Goal: Task Accomplishment & Management: Use online tool/utility

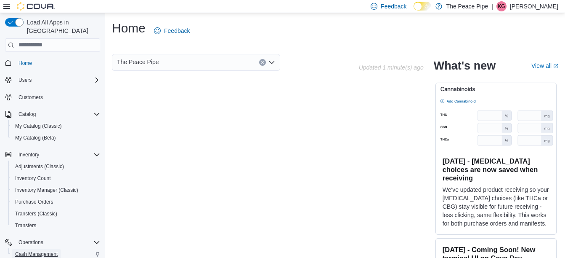
click at [40, 249] on span "Cash Management" at bounding box center [36, 254] width 43 height 10
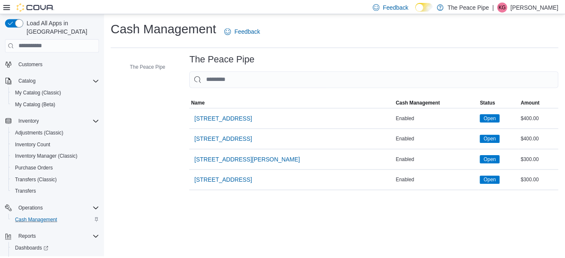
scroll to position [34, 0]
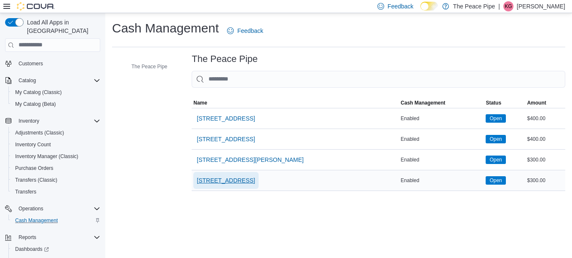
click at [214, 180] on span "[STREET_ADDRESS]" at bounding box center [226, 180] width 58 height 8
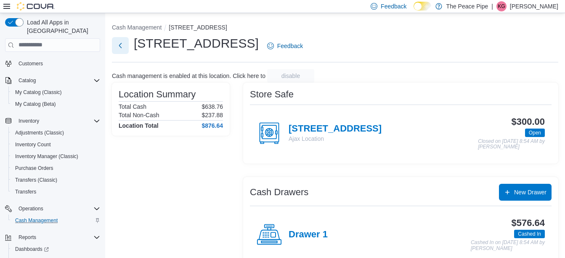
click at [124, 50] on button "Next" at bounding box center [120, 45] width 17 height 17
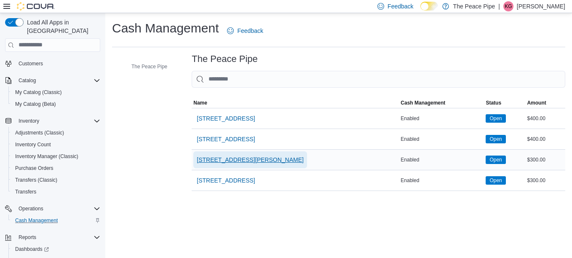
click at [214, 161] on span "[STREET_ADDRESS][PERSON_NAME]" at bounding box center [250, 159] width 107 height 8
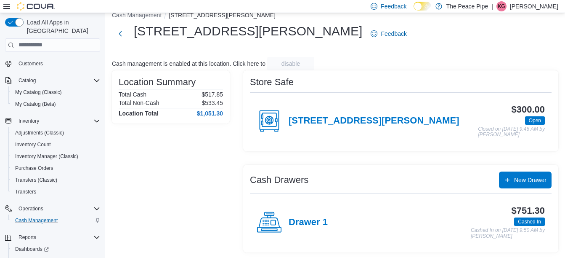
scroll to position [13, 0]
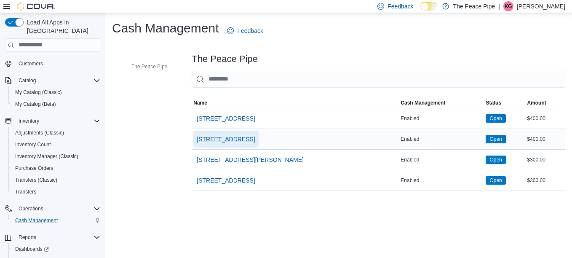
click at [223, 137] on span "[STREET_ADDRESS]" at bounding box center [226, 139] width 58 height 8
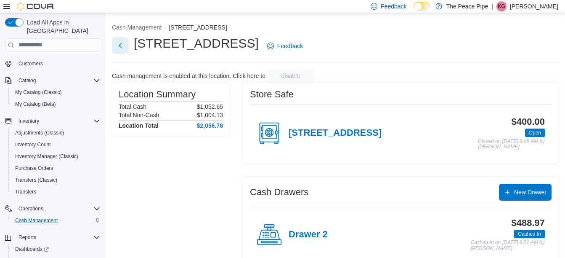
click at [122, 47] on button "Next" at bounding box center [120, 45] width 17 height 17
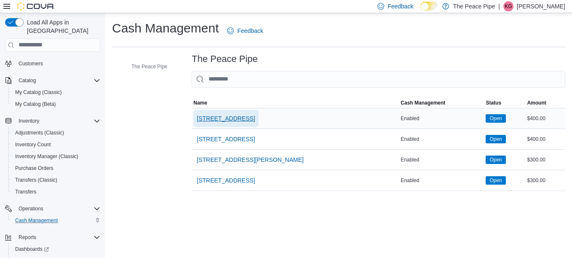
click at [216, 116] on span "[STREET_ADDRESS]" at bounding box center [226, 118] width 58 height 8
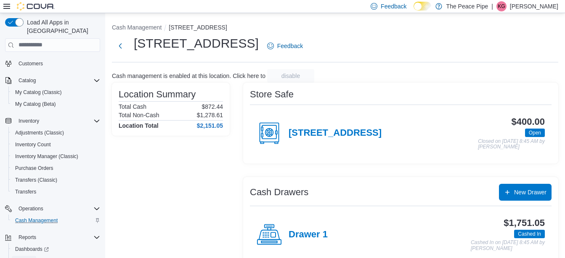
click at [28, 257] on span "Reports" at bounding box center [24, 260] width 18 height 7
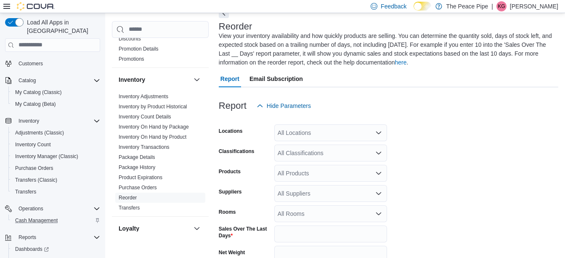
scroll to position [110, 0]
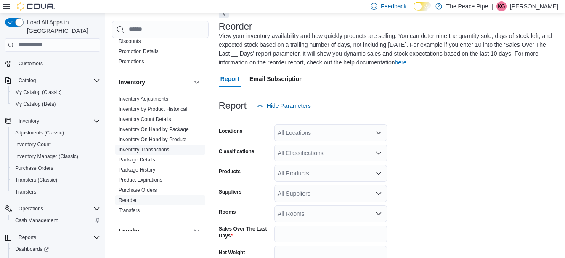
click at [137, 152] on link "Inventory Transactions" at bounding box center [144, 149] width 51 height 6
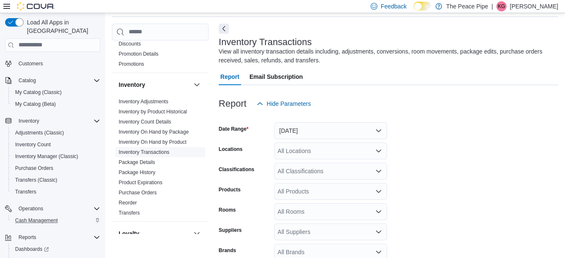
scroll to position [28, 0]
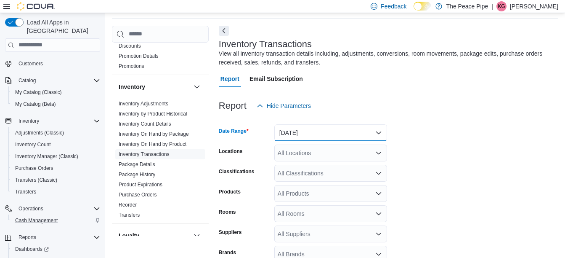
click at [282, 138] on button "[DATE]" at bounding box center [330, 132] width 113 height 17
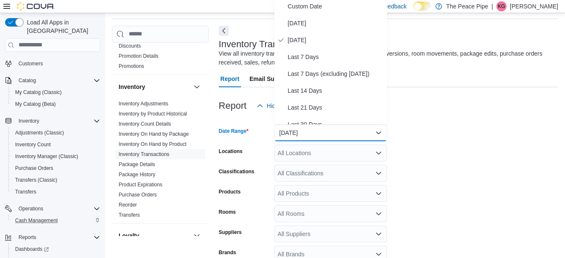
scroll to position [26, 0]
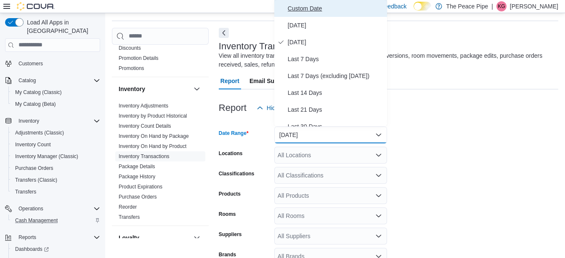
click at [299, 11] on span "Custom Date" at bounding box center [336, 8] width 96 height 10
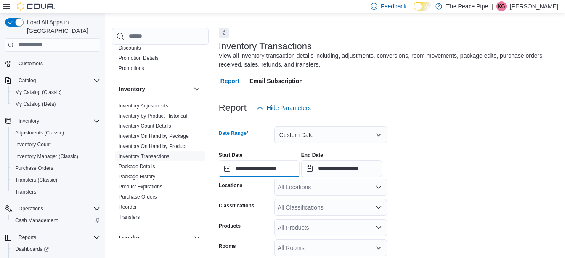
click at [259, 173] on input "**********" at bounding box center [259, 168] width 81 height 17
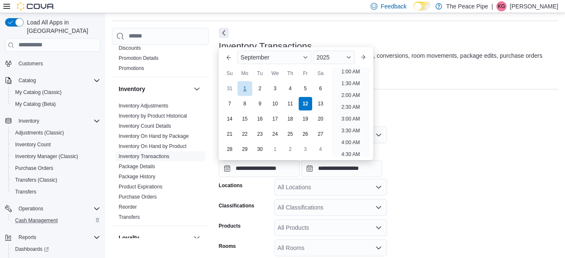
click at [240, 90] on div "1" at bounding box center [244, 88] width 15 height 15
type input "**********"
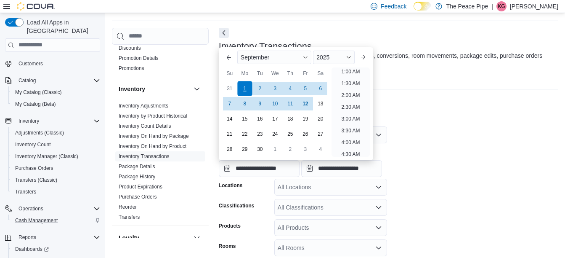
scroll to position [2, 0]
click at [515, 137] on form "**********" at bounding box center [389, 228] width 340 height 224
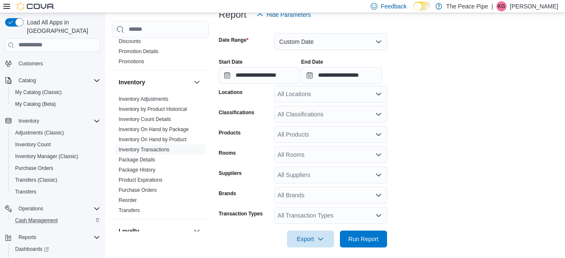
scroll to position [125, 0]
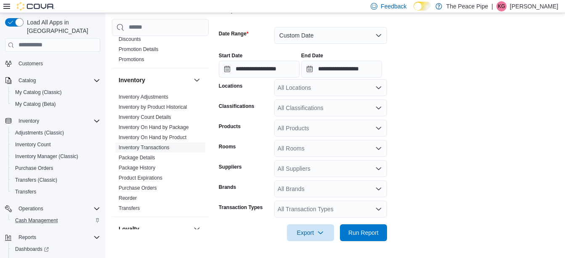
click at [306, 86] on div "All Locations" at bounding box center [330, 87] width 113 height 17
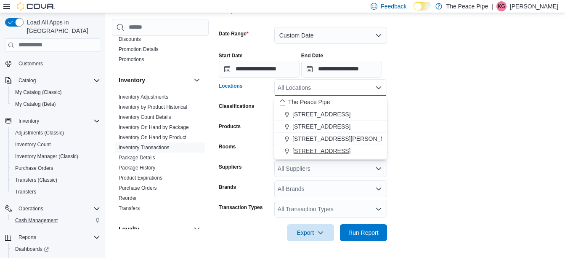
click at [309, 152] on span "[STREET_ADDRESS]" at bounding box center [322, 150] width 58 height 8
click at [293, 169] on div "All Suppliers" at bounding box center [330, 168] width 113 height 17
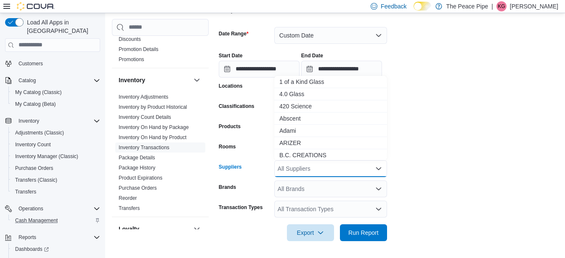
click at [429, 133] on form "**********" at bounding box center [389, 129] width 340 height 224
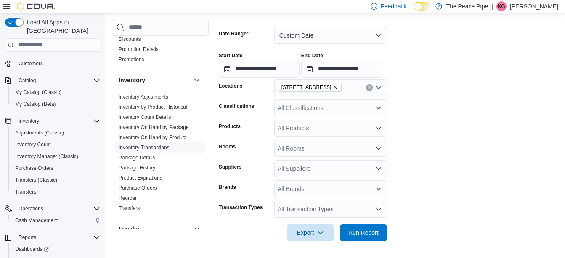
click at [320, 141] on div "All Rooms" at bounding box center [330, 148] width 113 height 17
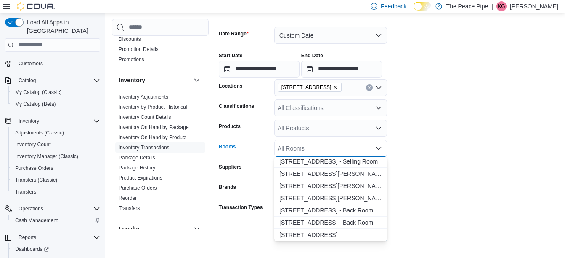
scroll to position [99, 0]
click at [309, 233] on span "[STREET_ADDRESS][GEOGRAPHIC_DATA]" at bounding box center [323, 234] width 87 height 8
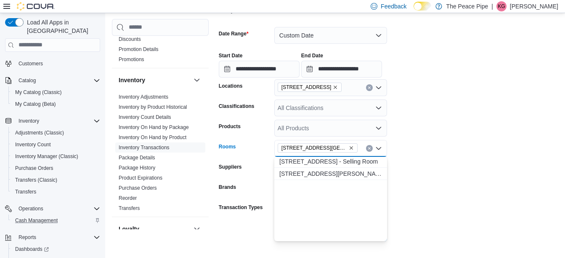
scroll to position [0, 0]
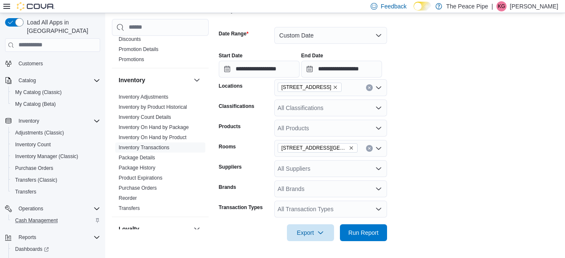
click at [409, 175] on form "**********" at bounding box center [389, 129] width 340 height 224
click at [316, 194] on div "All Brands" at bounding box center [330, 188] width 113 height 17
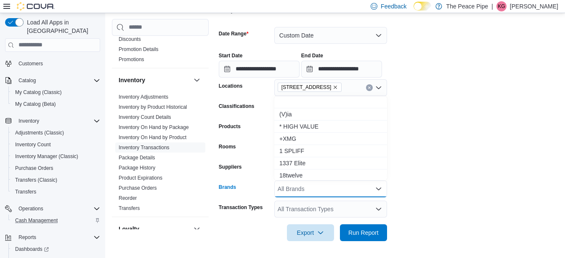
type input "*"
type input "****"
click at [296, 132] on span "Back Forty" at bounding box center [331, 135] width 103 height 8
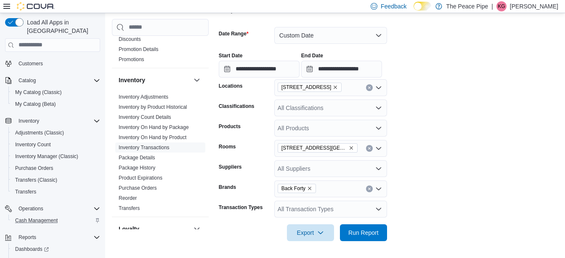
click at [503, 164] on form "**********" at bounding box center [389, 129] width 340 height 224
click at [292, 207] on div "All Transaction Types" at bounding box center [330, 208] width 113 height 17
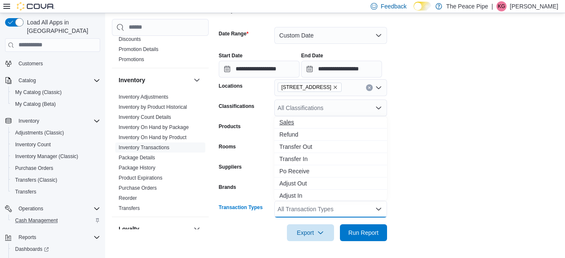
click at [293, 125] on span "Sales" at bounding box center [331, 122] width 103 height 8
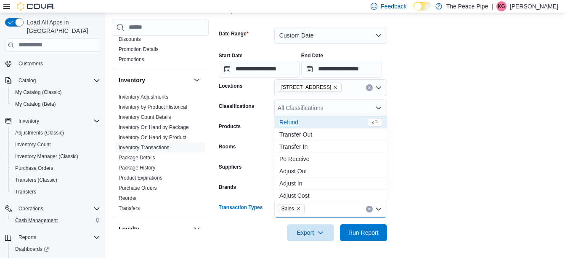
click at [496, 142] on form "**********" at bounding box center [389, 129] width 340 height 224
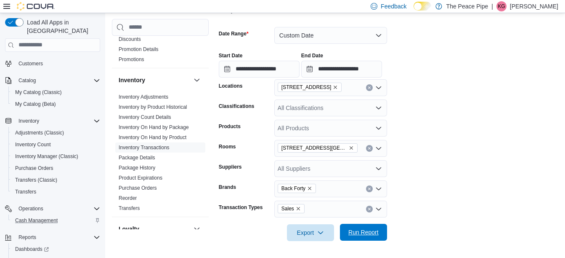
click at [364, 235] on span "Run Report" at bounding box center [364, 232] width 30 height 8
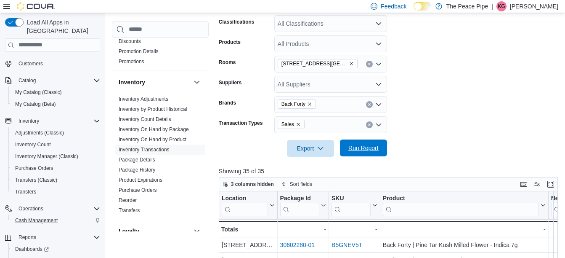
scroll to position [226, 0]
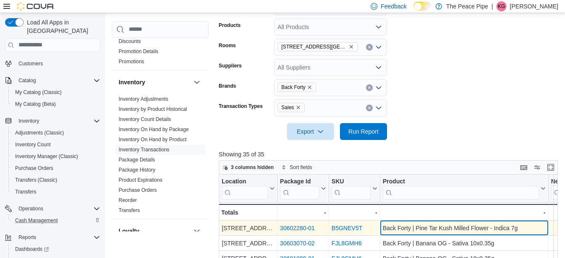
click at [509, 225] on div "Back Forty | Pine Tar Kush Milled Flower - Indica 7g" at bounding box center [464, 228] width 163 height 10
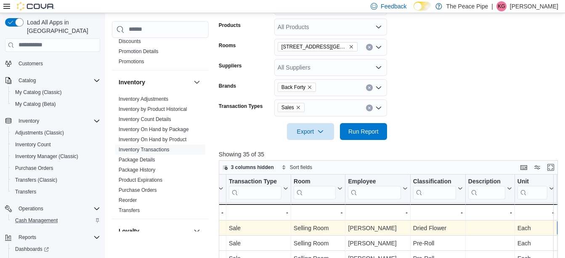
scroll to position [0, 587]
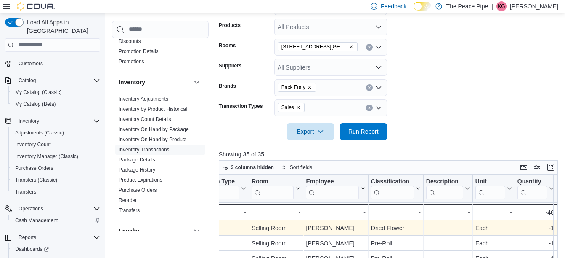
click at [471, 46] on form "**********" at bounding box center [390, 28] width 343 height 224
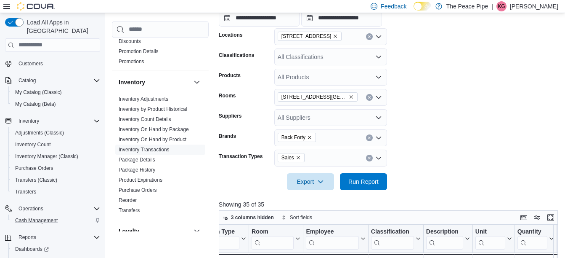
scroll to position [176, 0]
click at [352, 99] on icon "Remove 465 Bayly St W - Selling Room from selection in this group" at bounding box center [351, 97] width 5 height 5
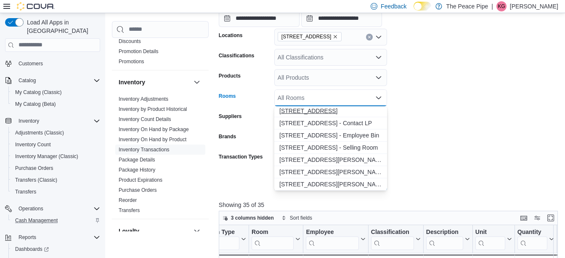
scroll to position [62, 0]
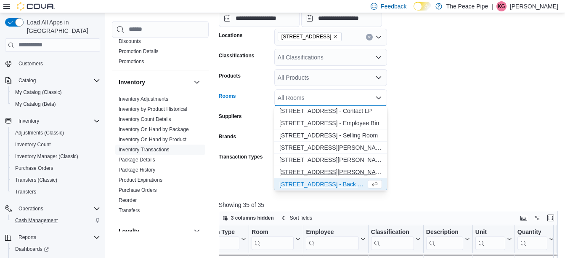
click at [344, 169] on span "[STREET_ADDRESS][PERSON_NAME] - Selling Room" at bounding box center [331, 172] width 103 height 8
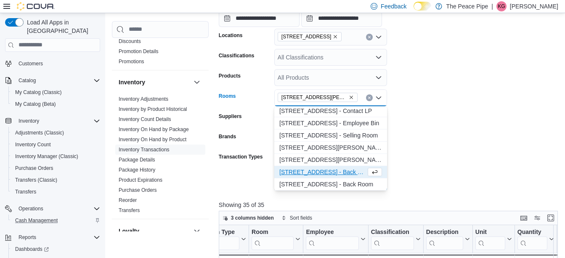
click at [439, 130] on form "**********" at bounding box center [390, 78] width 343 height 224
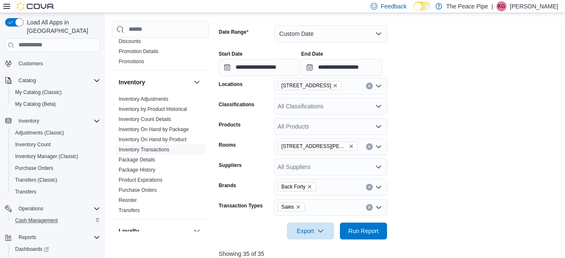
scroll to position [125, 0]
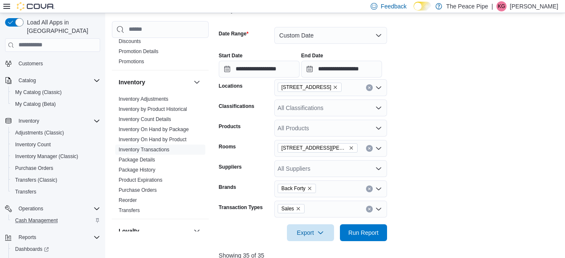
click at [334, 88] on icon "Remove 465 Bayly St W from selection in this group" at bounding box center [335, 86] width 3 height 3
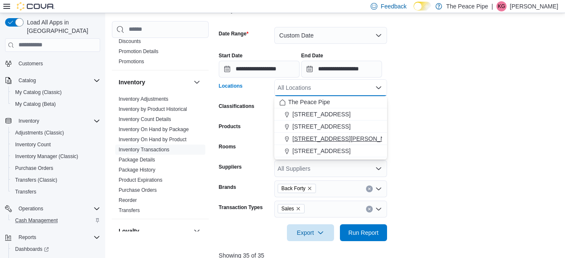
click at [313, 141] on span "[STREET_ADDRESS][PERSON_NAME]" at bounding box center [346, 138] width 107 height 8
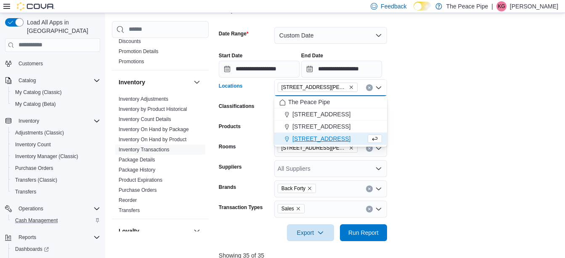
click at [429, 117] on form "**********" at bounding box center [390, 129] width 343 height 224
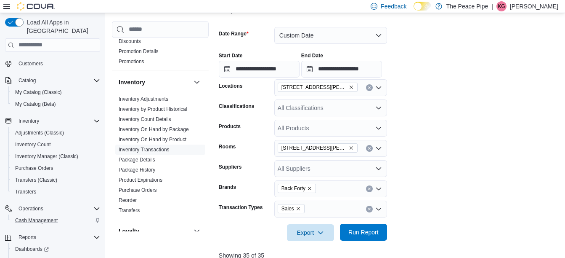
click at [368, 233] on span "Run Report" at bounding box center [364, 232] width 30 height 8
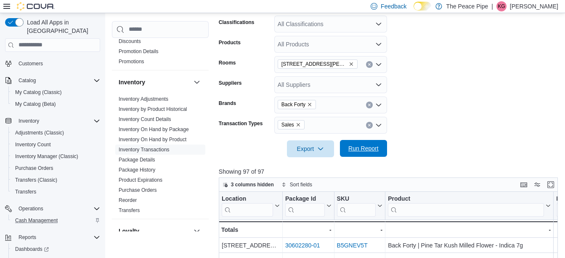
scroll to position [210, 0]
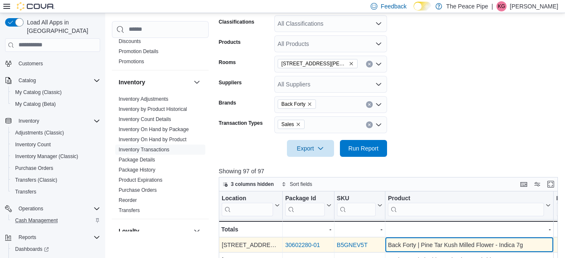
click at [478, 246] on div "Back Forty | Pine Tar Kush Milled Flower - Indica 7g" at bounding box center [469, 245] width 163 height 10
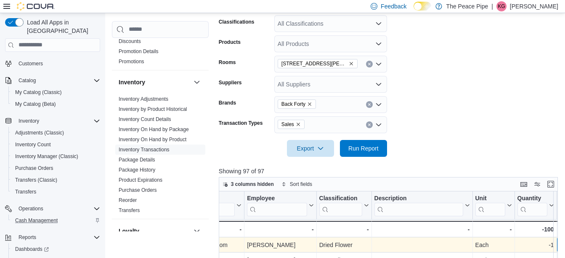
scroll to position [0, 694]
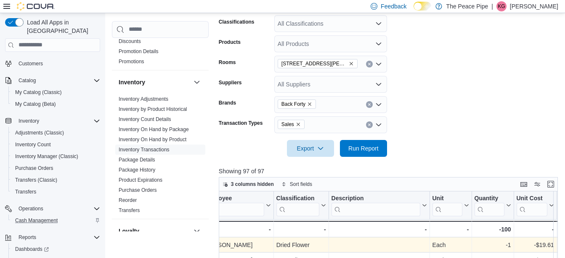
click at [352, 65] on icon "Remove 408 George St. N - Selling Room from selection in this group" at bounding box center [351, 63] width 5 height 5
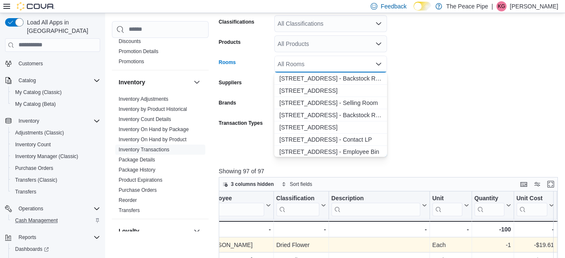
scroll to position [17, 0]
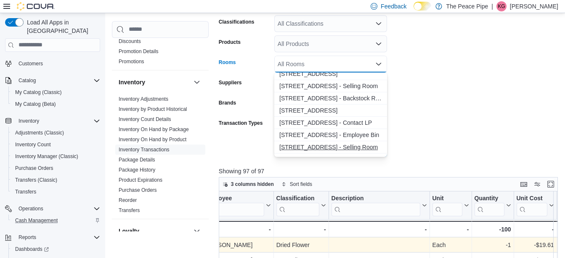
click at [341, 141] on button "[STREET_ADDRESS] - Selling Room" at bounding box center [330, 147] width 113 height 12
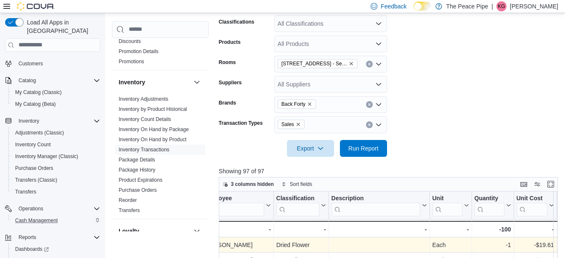
click at [441, 113] on form "**********" at bounding box center [390, 45] width 343 height 224
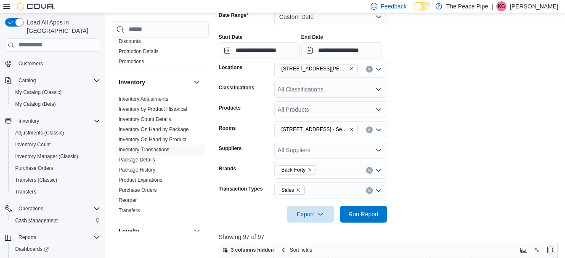
scroll to position [142, 0]
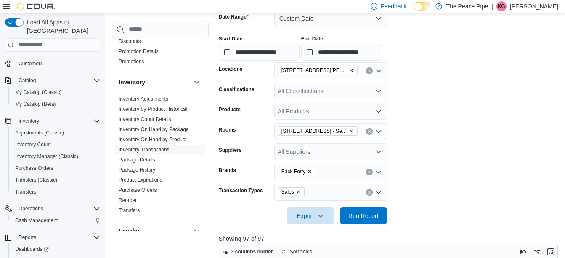
click at [324, 73] on span "[STREET_ADDRESS][PERSON_NAME]" at bounding box center [318, 70] width 72 height 8
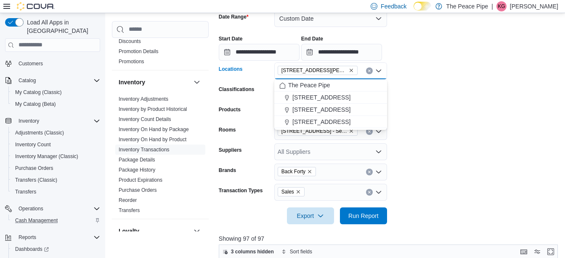
click at [349, 71] on icon "Remove 408 George St. N from selection in this group" at bounding box center [351, 70] width 5 height 5
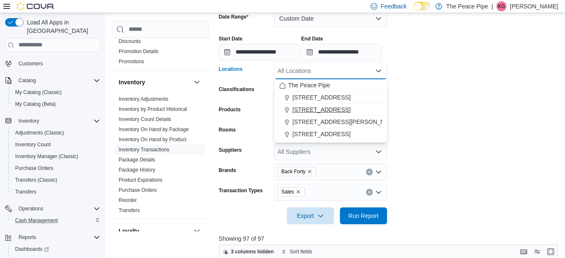
click at [313, 107] on span "[STREET_ADDRESS]" at bounding box center [322, 109] width 58 height 8
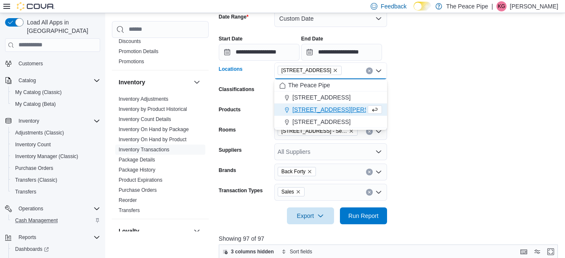
click at [454, 88] on form "**********" at bounding box center [390, 112] width 343 height 224
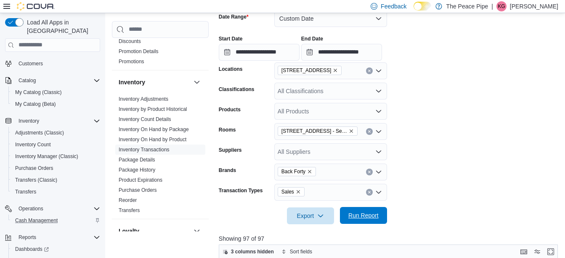
click at [370, 216] on span "Run Report" at bounding box center [364, 215] width 30 height 8
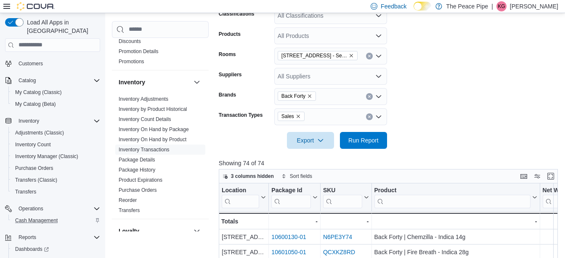
scroll to position [226, 0]
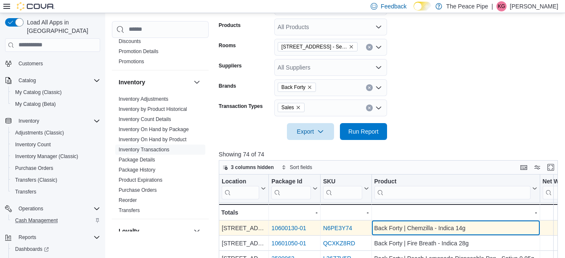
click at [480, 229] on div "Back Forty | Chemzilla - Indica 14g" at bounding box center [455, 228] width 163 height 10
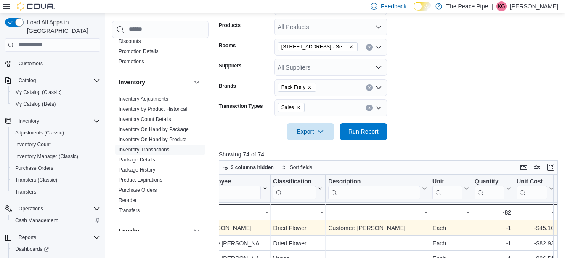
scroll to position [0, 727]
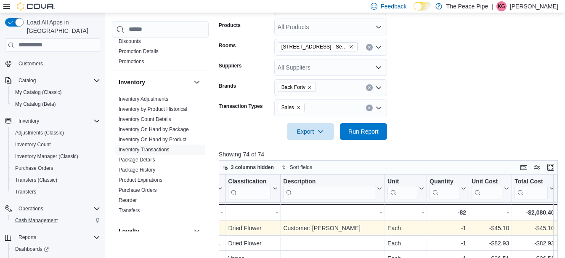
click at [442, 77] on form "**********" at bounding box center [390, 28] width 343 height 224
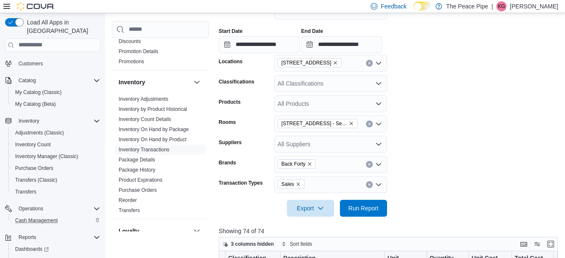
scroll to position [142, 0]
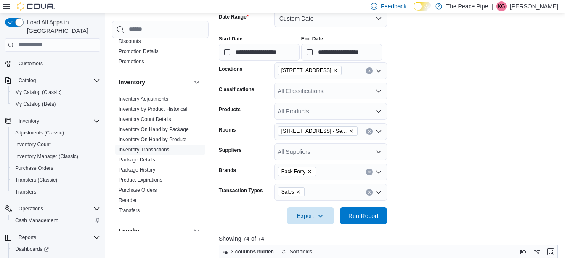
click at [349, 133] on icon "Remove 31 Celina St - Selling Room from selection in this group" at bounding box center [351, 130] width 5 height 5
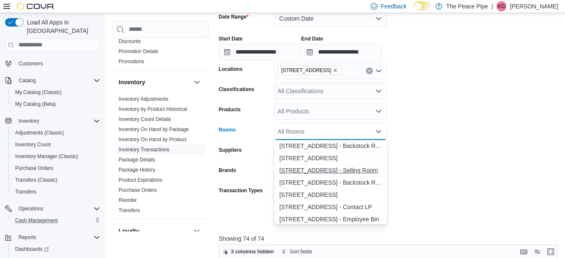
click at [332, 170] on span "[STREET_ADDRESS] - Selling Room" at bounding box center [331, 170] width 103 height 8
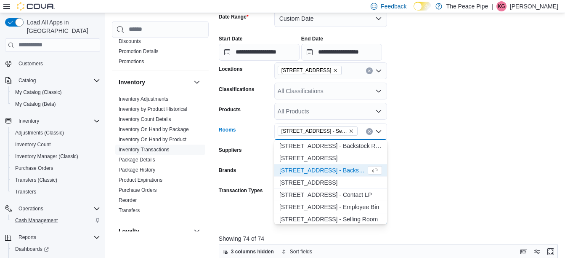
click at [334, 70] on icon "Remove 31 Celina St from selection in this group" at bounding box center [335, 70] width 3 height 3
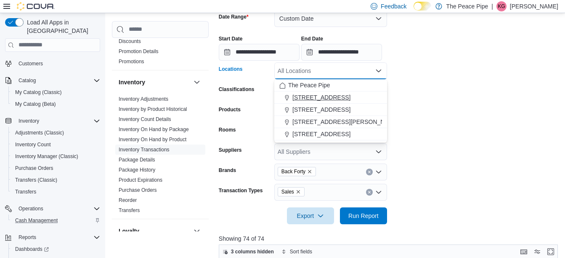
click at [306, 93] on span "[STREET_ADDRESS]" at bounding box center [322, 97] width 58 height 8
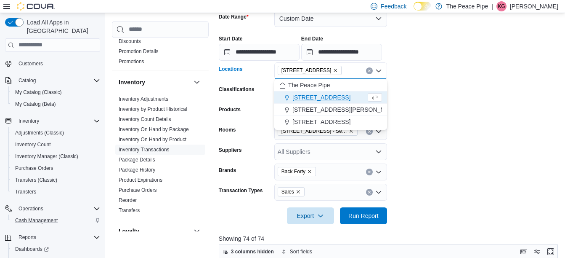
click at [441, 80] on form "**********" at bounding box center [390, 112] width 343 height 224
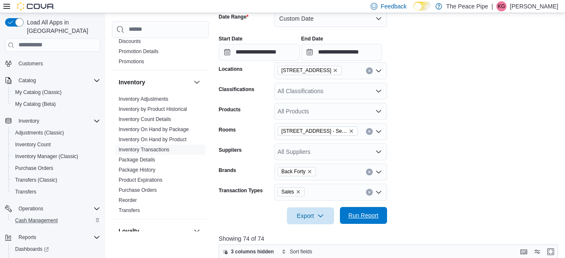
click at [354, 219] on span "Run Report" at bounding box center [363, 215] width 37 height 17
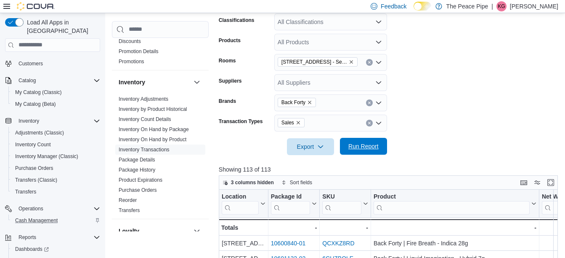
scroll to position [226, 0]
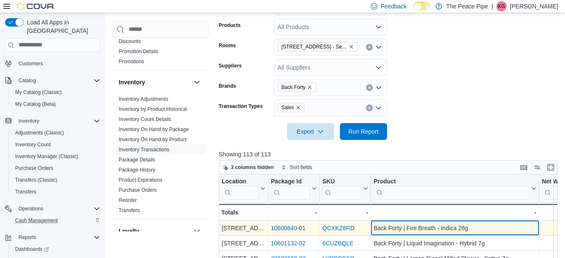
click at [488, 231] on div "Back Forty | Fire Breath - Indica 28g" at bounding box center [455, 228] width 163 height 10
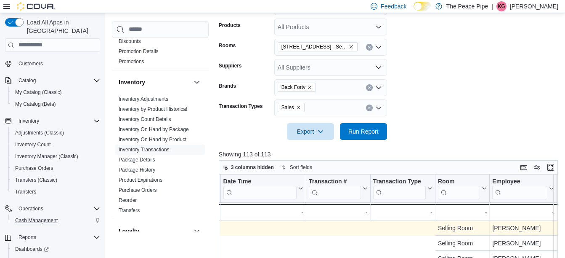
scroll to position [0, 665]
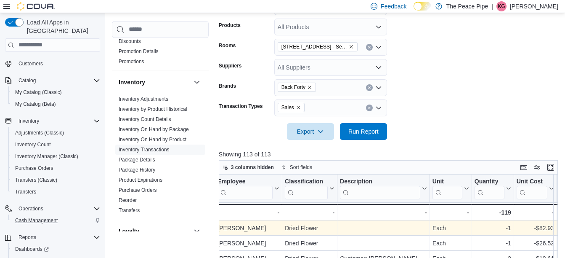
click at [533, 81] on form "**********" at bounding box center [390, 28] width 343 height 224
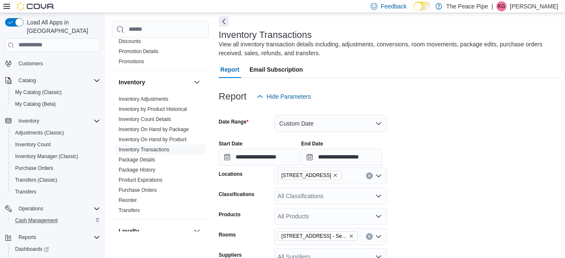
scroll to position [35, 0]
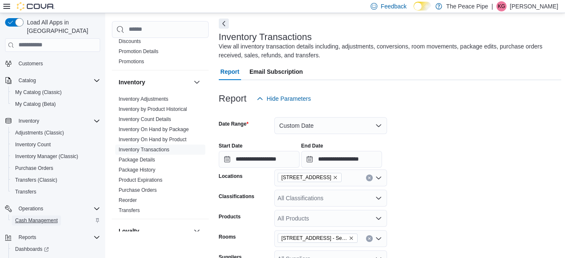
click at [39, 217] on span "Cash Management" at bounding box center [36, 220] width 43 height 7
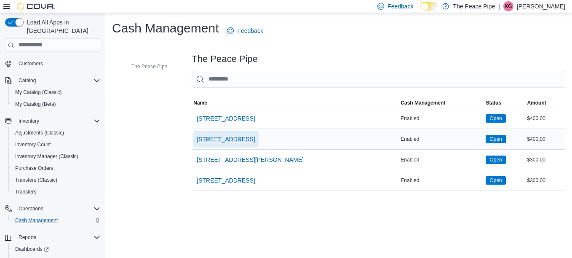
click at [206, 143] on span "[STREET_ADDRESS]" at bounding box center [226, 139] width 58 height 8
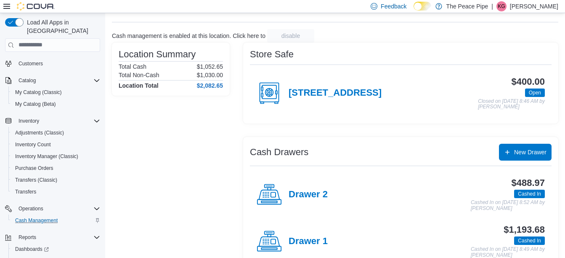
scroll to position [48, 0]
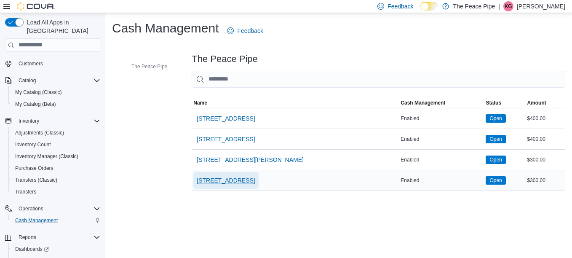
click at [207, 180] on span "[STREET_ADDRESS]" at bounding box center [226, 180] width 58 height 8
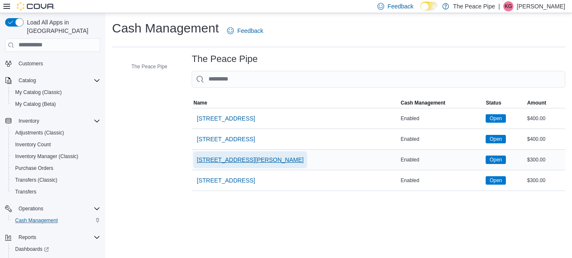
click at [230, 160] on span "[STREET_ADDRESS][PERSON_NAME]" at bounding box center [250, 159] width 107 height 8
